Goal: Task Accomplishment & Management: Complete application form

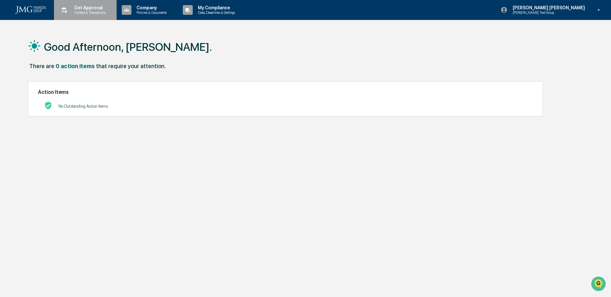
click at [88, 11] on p "Content & Transactions" at bounding box center [89, 12] width 40 height 4
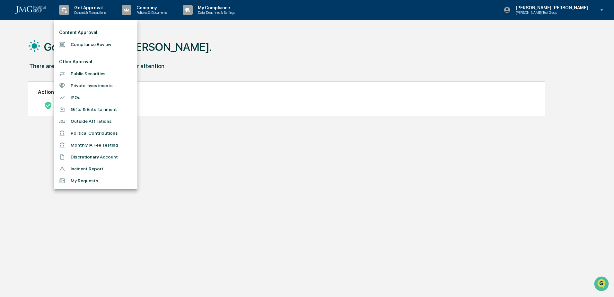
click at [111, 168] on li "Incident Report" at bounding box center [96, 169] width 84 height 12
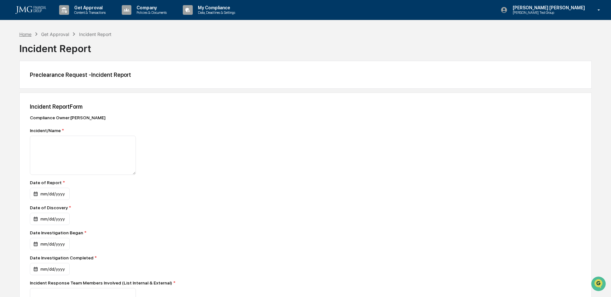
click at [26, 34] on div "Home" at bounding box center [25, 33] width 12 height 5
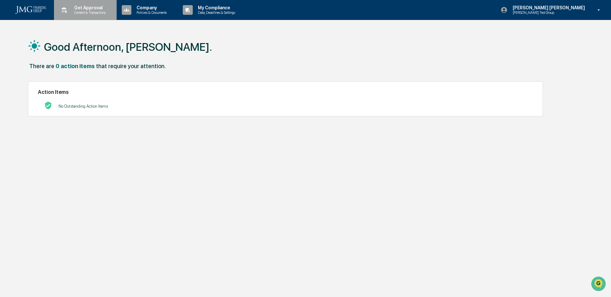
click at [97, 13] on p "Content & Transactions" at bounding box center [89, 12] width 40 height 4
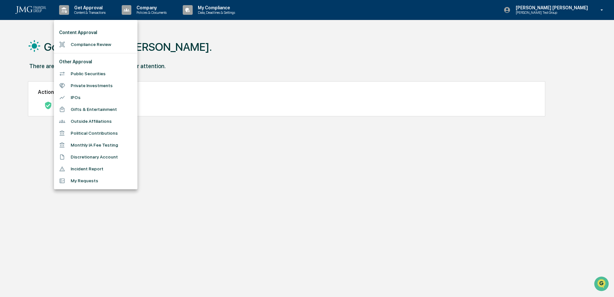
drag, startPoint x: 358, startPoint y: 181, endPoint x: 355, endPoint y: 186, distance: 5.5
click at [358, 181] on div at bounding box center [307, 148] width 614 height 297
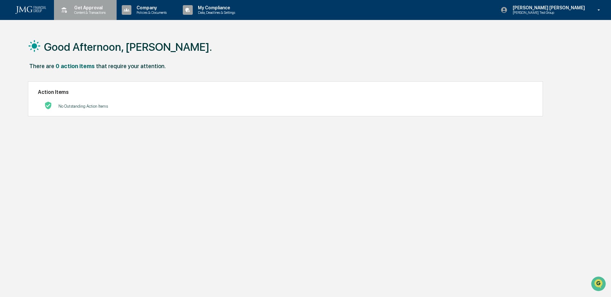
click at [75, 13] on p "Content & Transactions" at bounding box center [89, 12] width 40 height 4
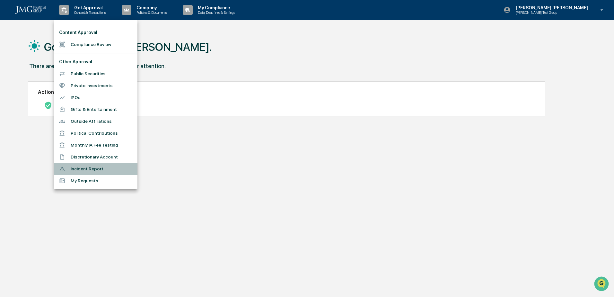
click at [112, 167] on li "Incident Report" at bounding box center [96, 169] width 84 height 12
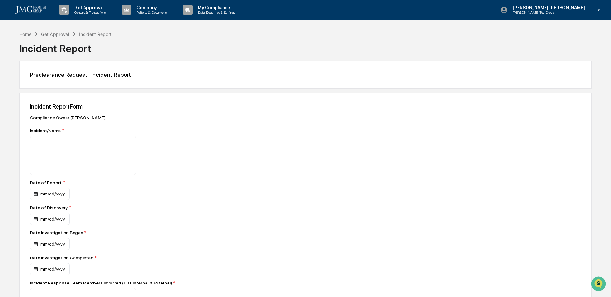
click at [52, 32] on div "Get Approval" at bounding box center [55, 33] width 28 height 5
click at [31, 33] on div "Home" at bounding box center [25, 33] width 12 height 5
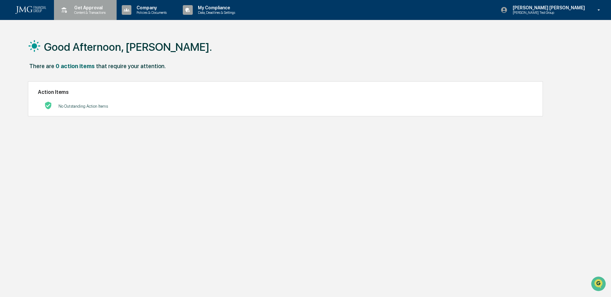
click at [88, 12] on p "Content & Transactions" at bounding box center [89, 12] width 40 height 4
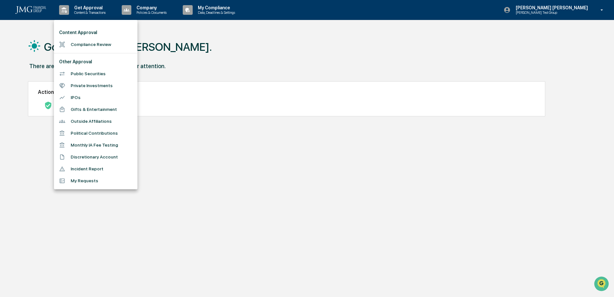
click at [118, 165] on li "Incident Report" at bounding box center [96, 169] width 84 height 12
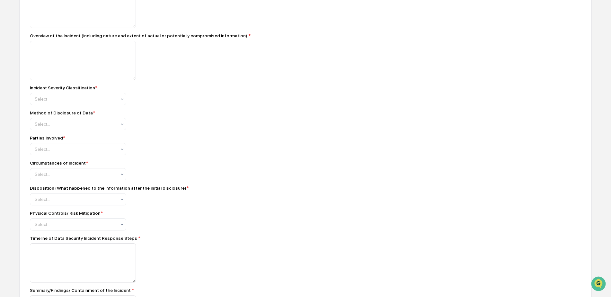
scroll to position [321, 0]
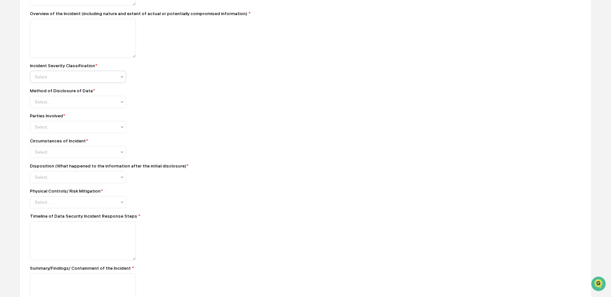
click at [124, 75] on icon at bounding box center [121, 76] width 5 height 5
click at [216, 70] on div "Incident Severity Classification * 2 results available. Use Up and Down to choo…" at bounding box center [142, 73] width 225 height 20
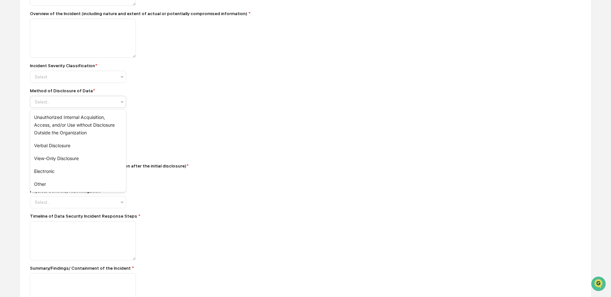
click at [122, 98] on div at bounding box center [121, 102] width 5 height 10
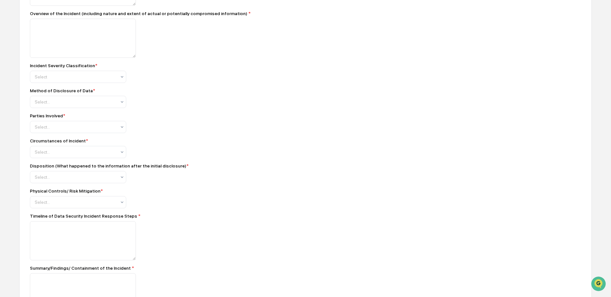
click at [268, 103] on div "Incident Report Form Compliance Owner : [PERSON_NAME] Incident/Name * Date of R…" at bounding box center [305, 212] width 572 height 883
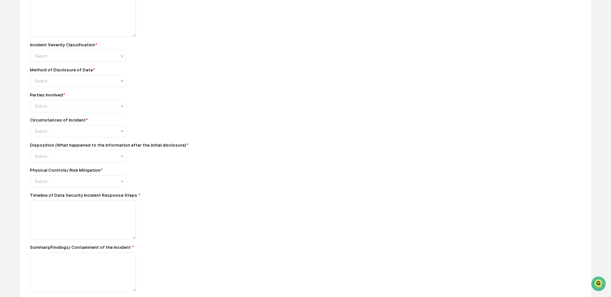
scroll to position [353, 0]
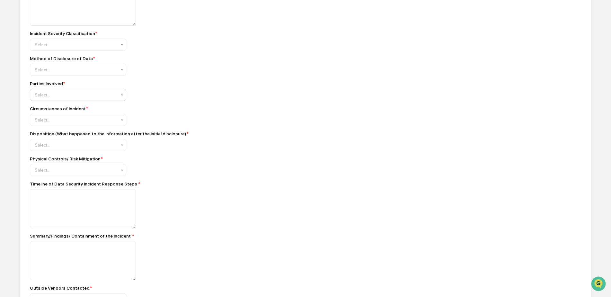
click at [125, 76] on div "Select..." at bounding box center [78, 70] width 96 height 12
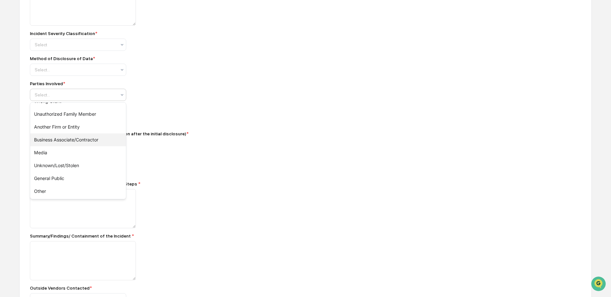
scroll to position [0, 0]
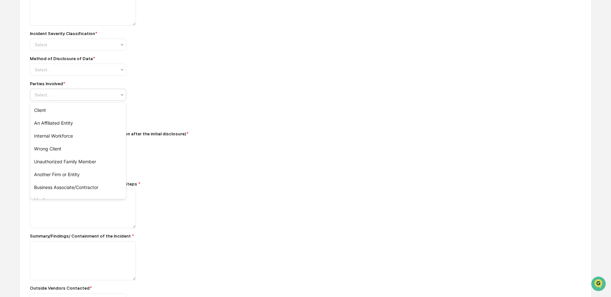
click at [212, 122] on div "Circumstances of Incident * Select..." at bounding box center [142, 116] width 225 height 20
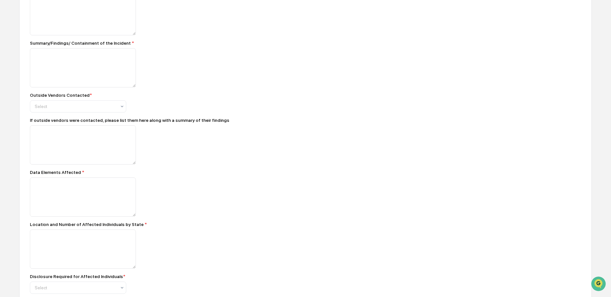
scroll to position [578, 0]
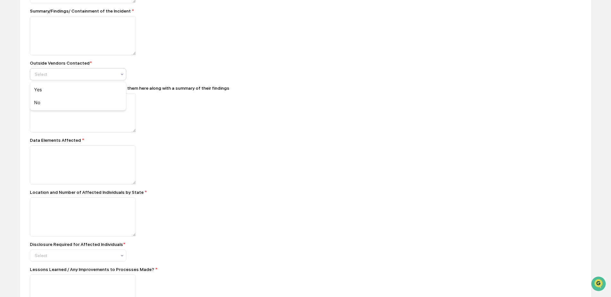
click at [121, 74] on icon at bounding box center [121, 74] width 5 height 5
click at [176, 73] on div "Outside Vendors Contacted * Select" at bounding box center [142, 70] width 225 height 20
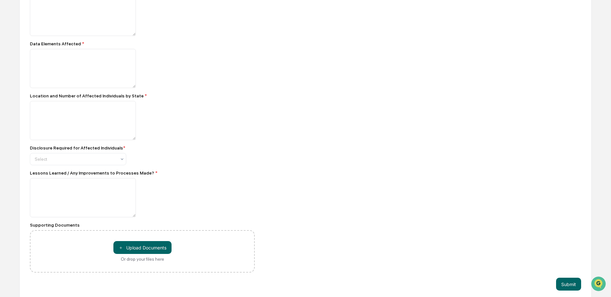
scroll to position [679, 0]
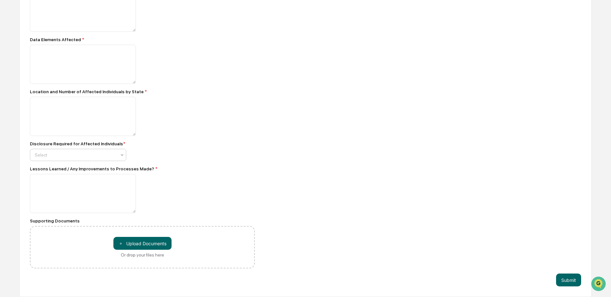
click at [173, 146] on div "Disclosure Required for Affected Individuals *" at bounding box center [142, 143] width 225 height 5
click at [209, 144] on div "Disclosure Required for Affected Individuals *" at bounding box center [142, 143] width 225 height 5
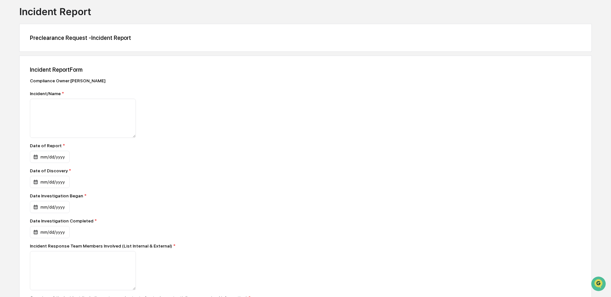
scroll to position [0, 0]
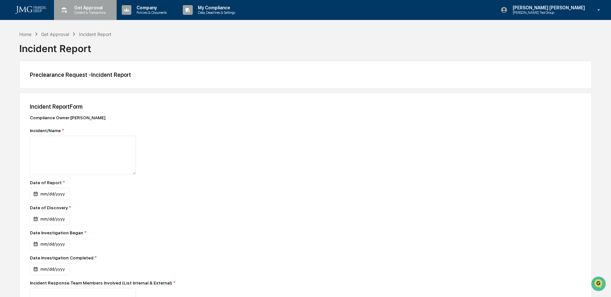
click at [65, 6] on icon at bounding box center [64, 10] width 10 height 10
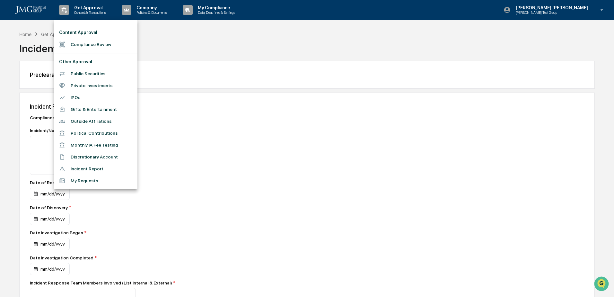
click at [28, 35] on div at bounding box center [307, 148] width 614 height 297
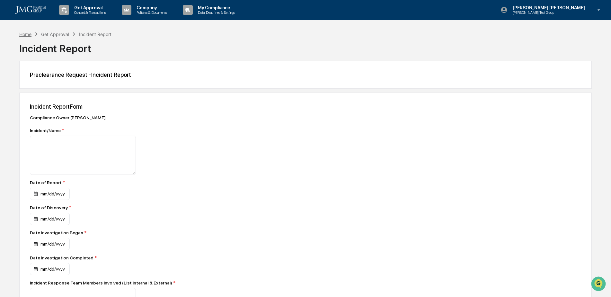
click at [28, 35] on div "Home" at bounding box center [25, 33] width 12 height 5
